Goal: Information Seeking & Learning: Stay updated

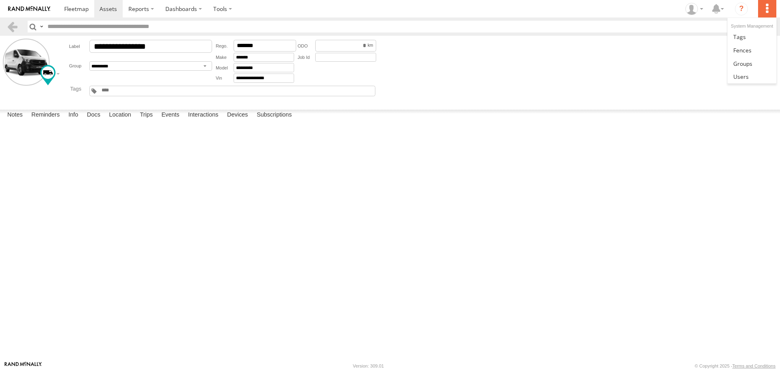
click at [771, 7] on label at bounding box center [767, 8] width 18 height 17
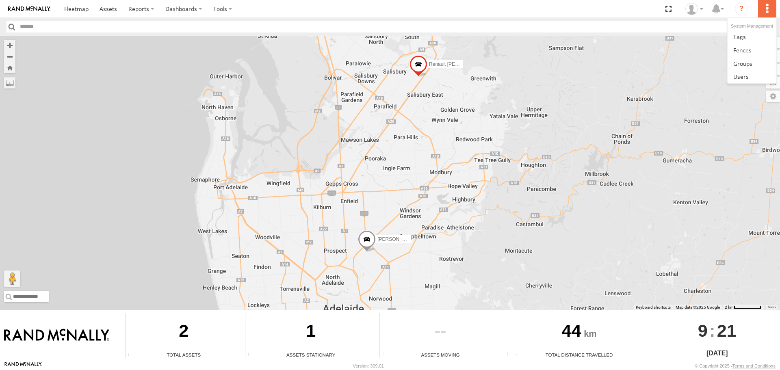
click at [767, 10] on label at bounding box center [767, 8] width 18 height 17
